Goal: Find specific page/section: Find specific page/section

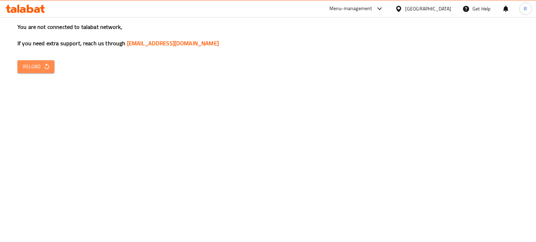
click at [38, 68] on span "Reload" at bounding box center [36, 66] width 26 height 9
click at [157, 47] on link "[EMAIL_ADDRESS][DOMAIN_NAME]" at bounding box center [173, 43] width 92 height 10
click at [42, 67] on span "Reload" at bounding box center [36, 66] width 26 height 9
click at [32, 67] on span "Reload" at bounding box center [36, 66] width 26 height 9
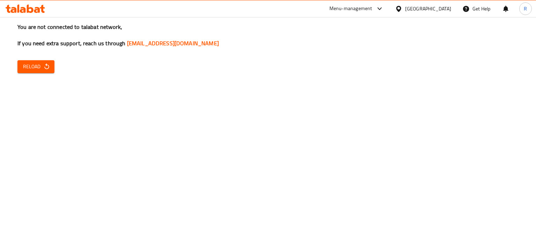
click at [384, 11] on icon at bounding box center [379, 9] width 8 height 8
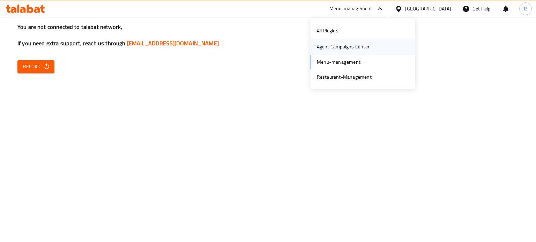
click at [328, 47] on div "Agent Campaigns Center" at bounding box center [343, 47] width 53 height 8
